Goal: Information Seeking & Learning: Learn about a topic

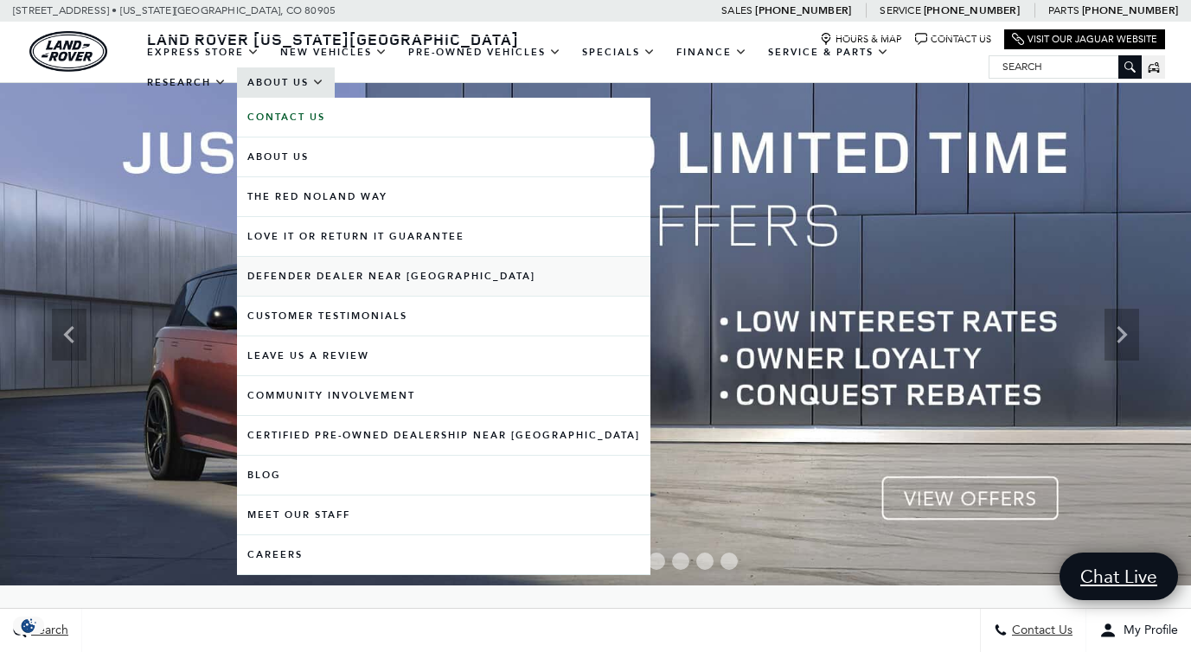
scroll to position [12, 0]
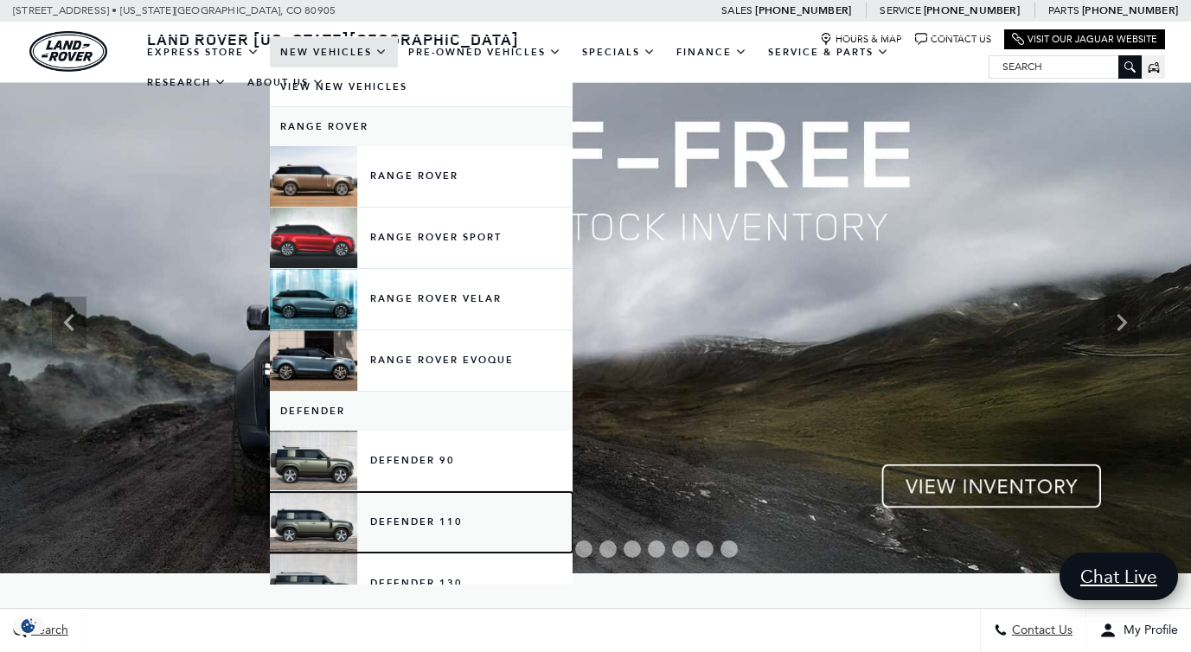
click at [410, 508] on link "Defender 110" at bounding box center [421, 522] width 303 height 61
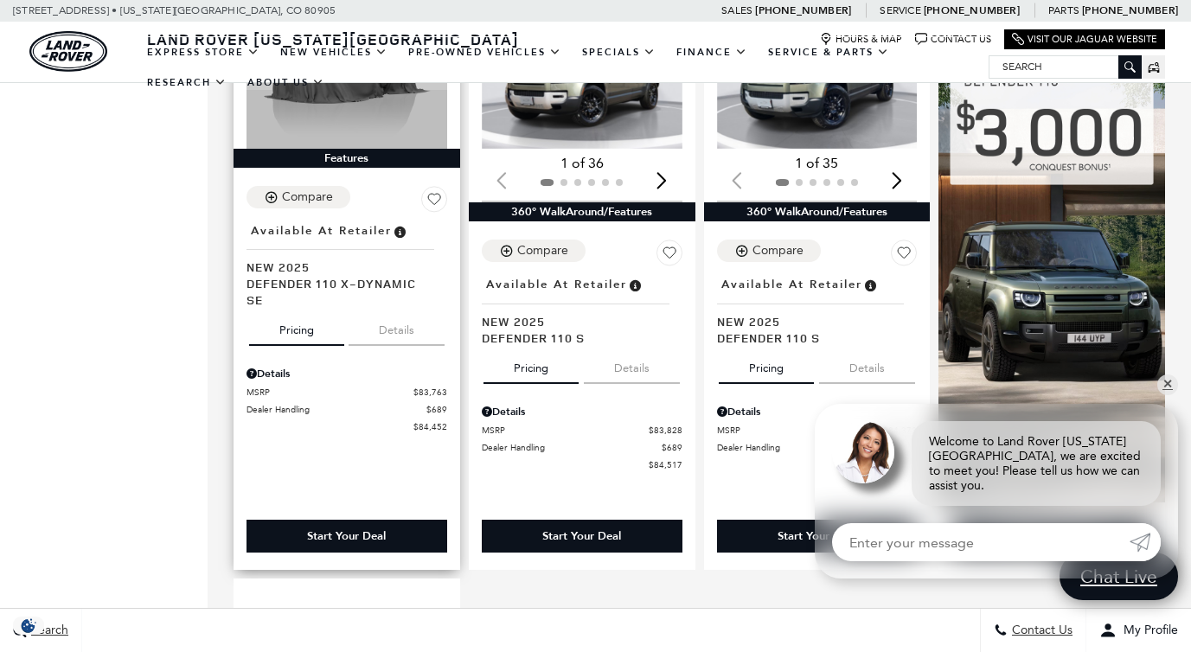
scroll to position [1026, 0]
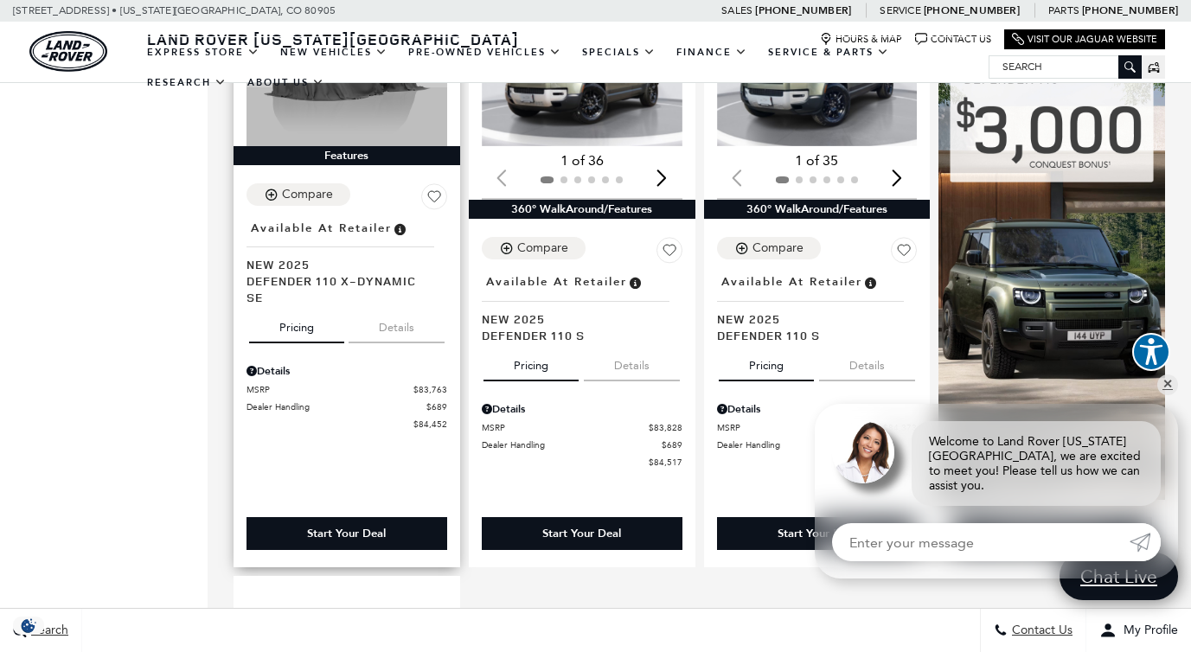
click at [405, 305] on button "Details" at bounding box center [396, 324] width 96 height 38
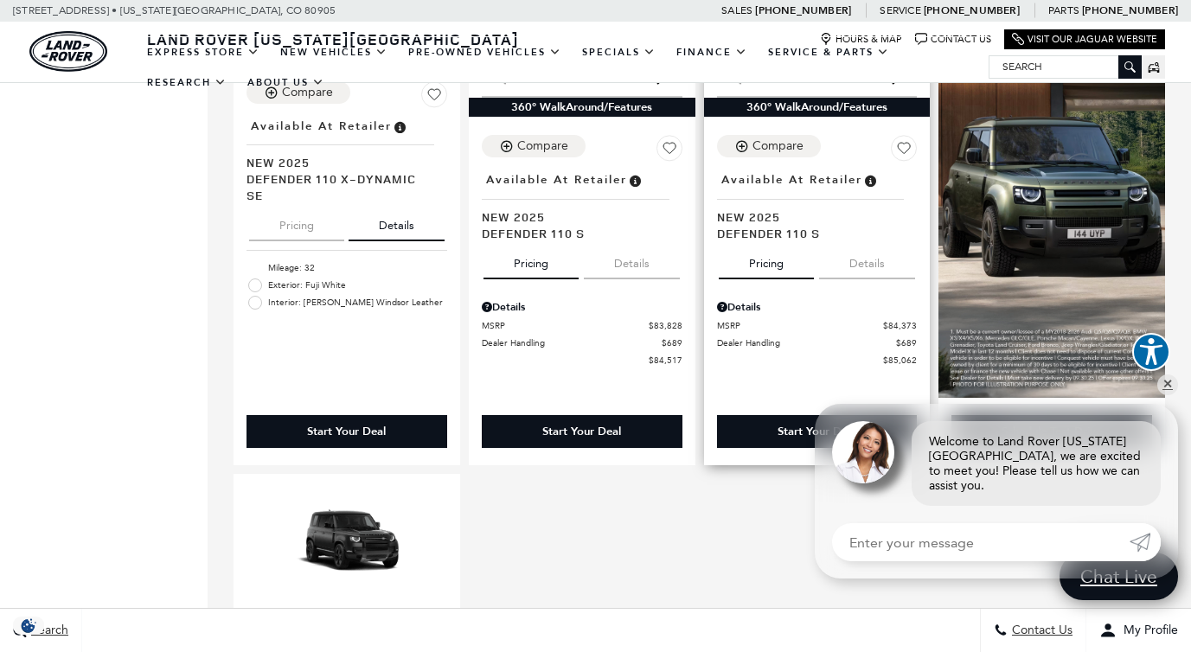
scroll to position [1133, 0]
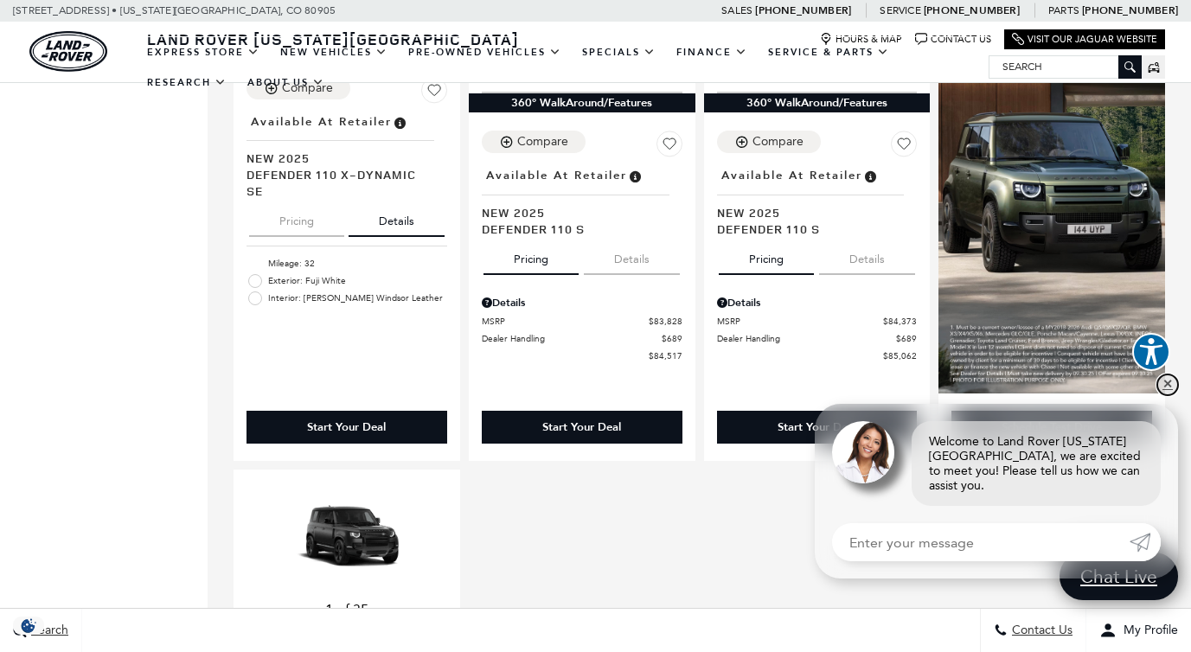
click at [1165, 395] on link "✕" at bounding box center [1167, 384] width 21 height 21
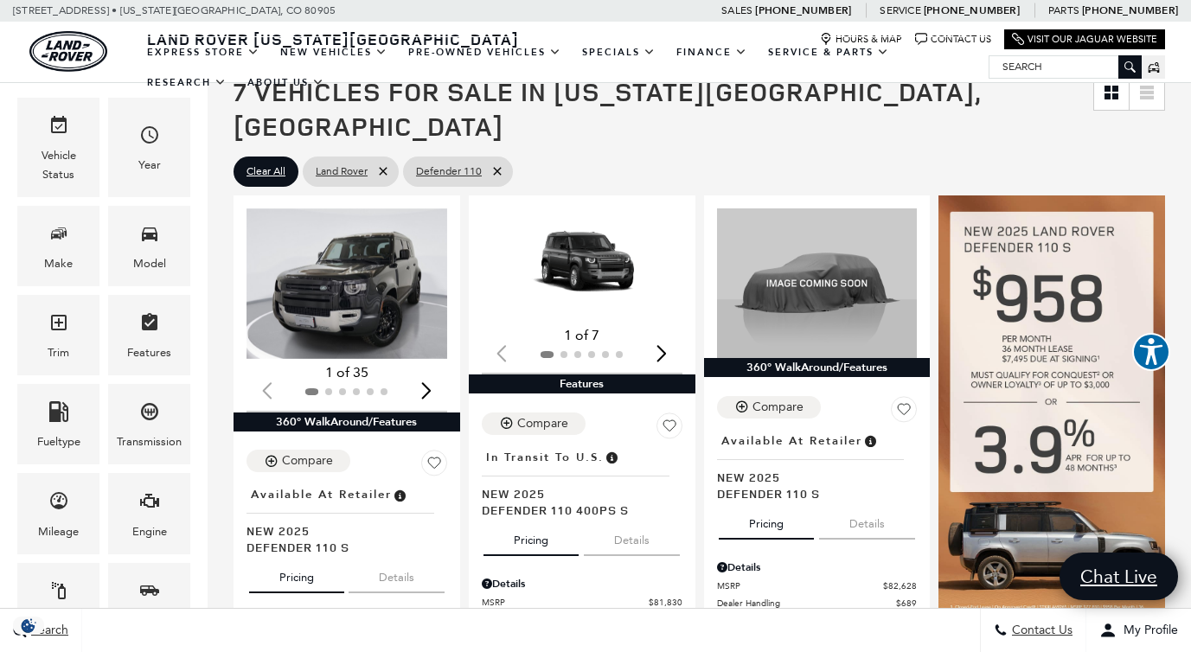
scroll to position [218, 0]
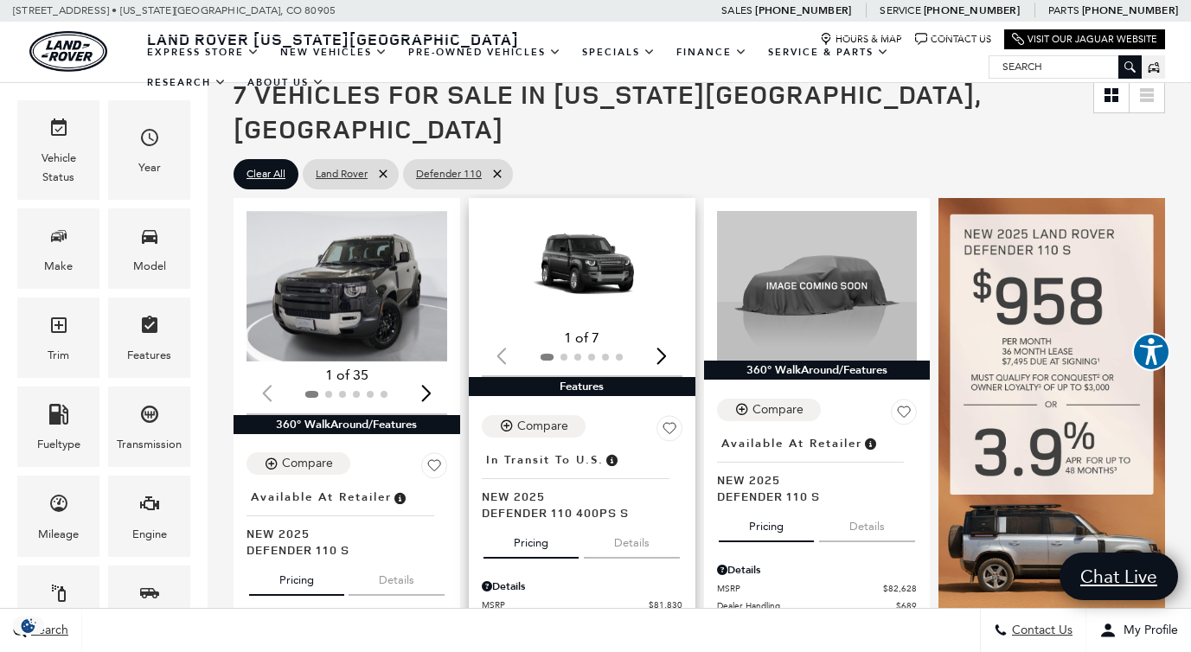
click at [651, 521] on button "Details" at bounding box center [632, 540] width 96 height 38
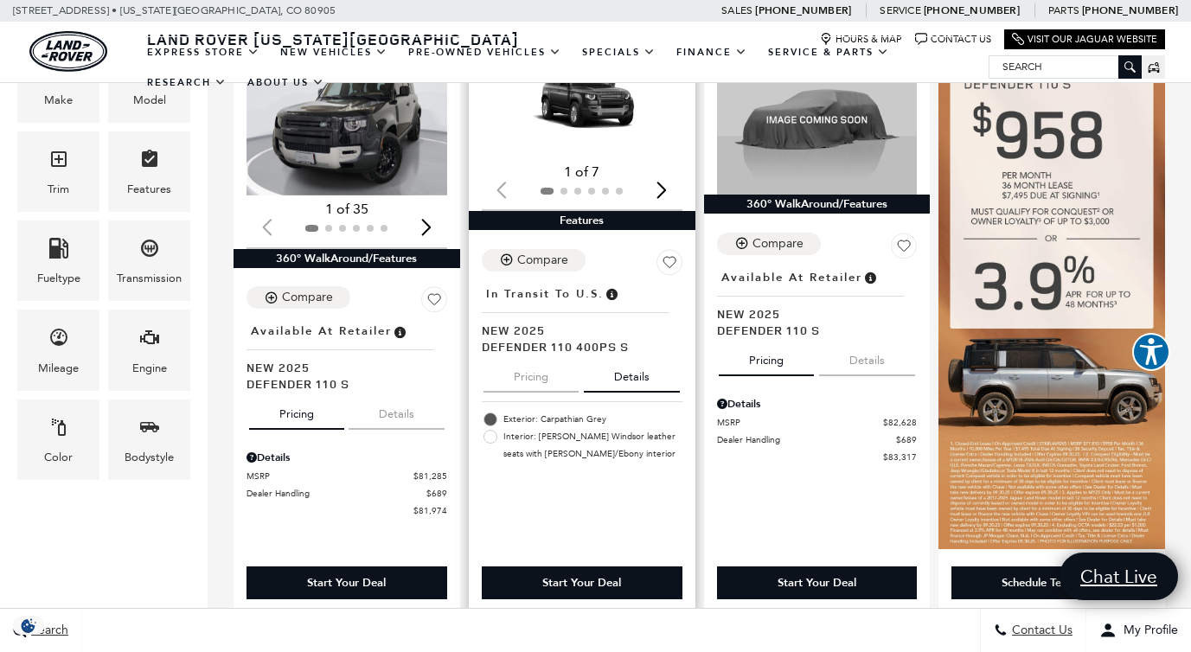
scroll to position [386, 0]
